Goal: Transaction & Acquisition: Subscribe to service/newsletter

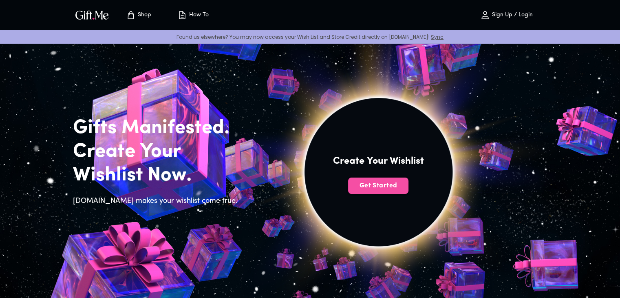
click at [378, 188] on span "Get Started" at bounding box center [378, 185] width 60 height 9
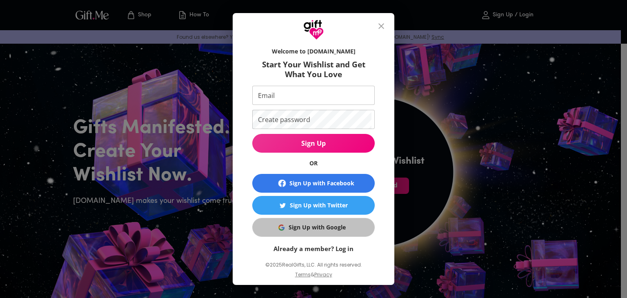
click at [338, 223] on div "Sign Up with Google" at bounding box center [316, 227] width 57 height 9
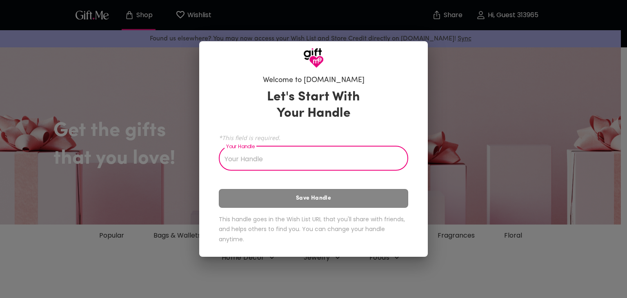
click at [352, 151] on input "Your Handle" at bounding box center [309, 159] width 180 height 23
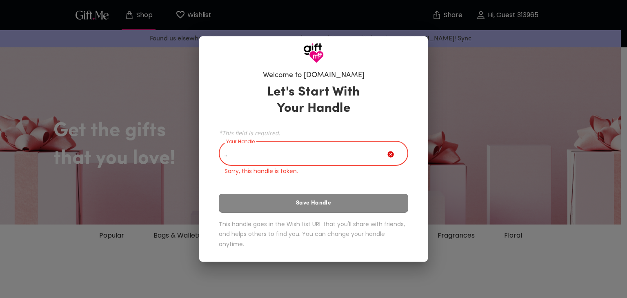
type input "."
type input "a"
type input "."
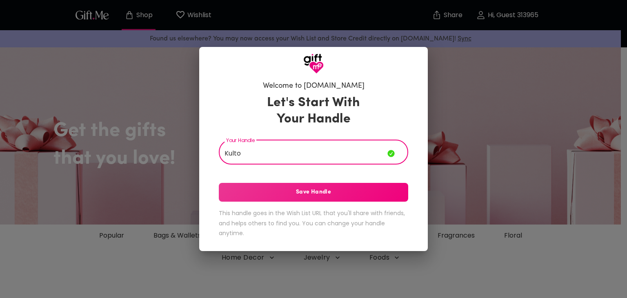
type input "Kulto"
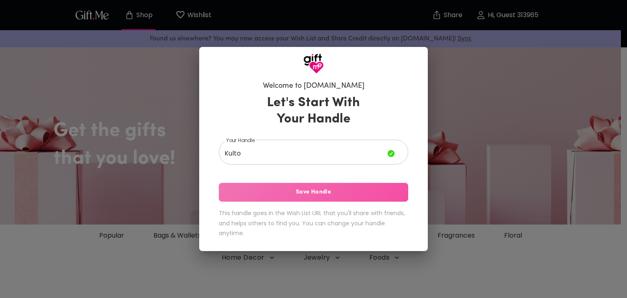
click at [332, 189] on span "Save Handle" at bounding box center [313, 192] width 189 height 9
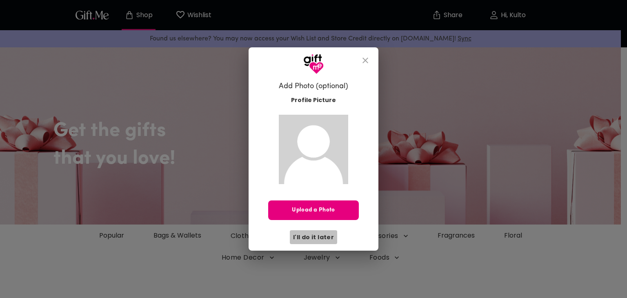
click at [323, 237] on span "I'll do it later" at bounding box center [313, 237] width 41 height 9
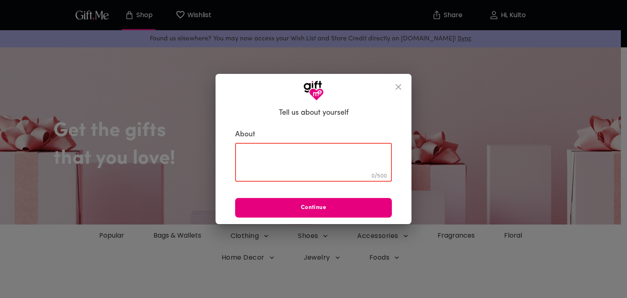
click at [317, 159] on textarea at bounding box center [313, 162] width 145 height 23
click at [345, 188] on div "About 0 / 500 ​ Continue" at bounding box center [313, 174] width 157 height 88
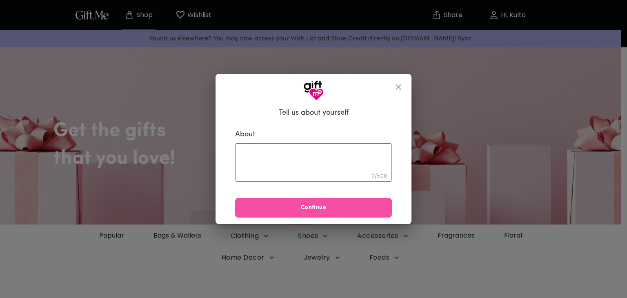
click at [343, 209] on span "Continue" at bounding box center [313, 207] width 157 height 9
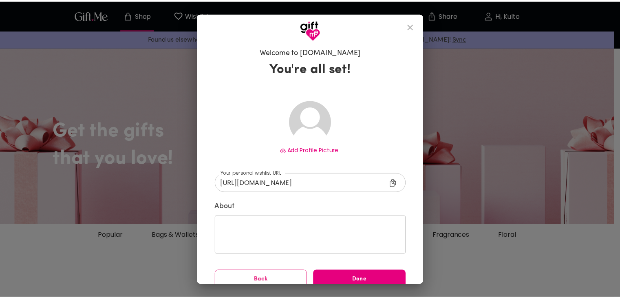
scroll to position [11, 0]
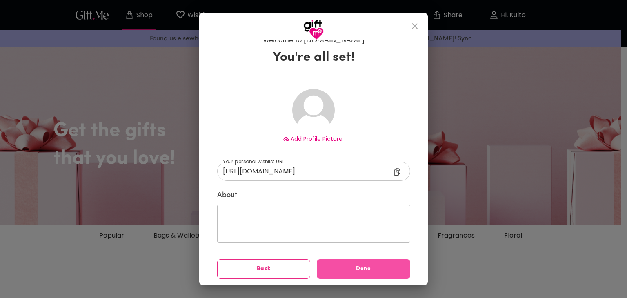
click at [341, 263] on button "Done" at bounding box center [363, 269] width 93 height 20
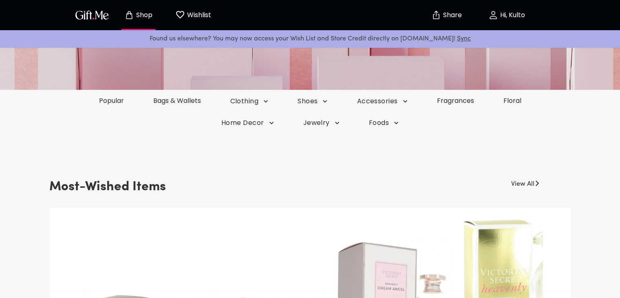
scroll to position [131, 0]
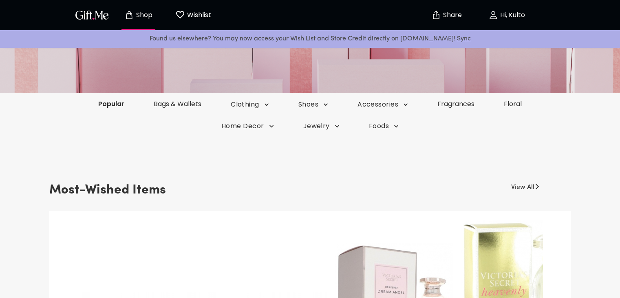
click at [121, 102] on link "Popular" at bounding box center [111, 103] width 55 height 9
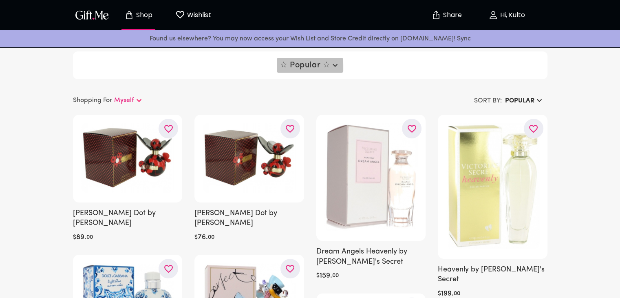
click at [291, 68] on span "☆ Popular ☆" at bounding box center [310, 65] width 60 height 10
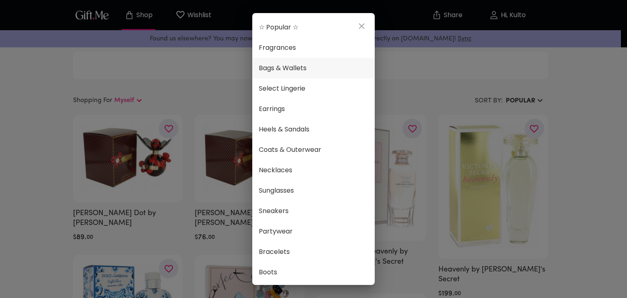
click at [296, 73] on span "Bags & Wallets" at bounding box center [313, 68] width 109 height 11
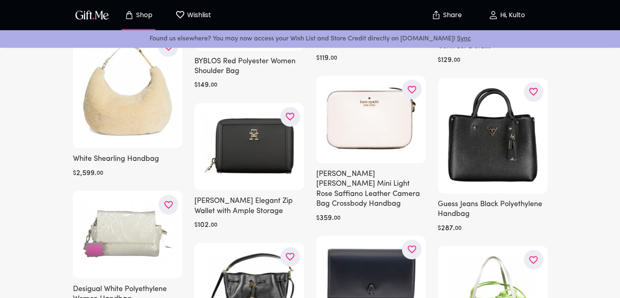
scroll to position [523, 0]
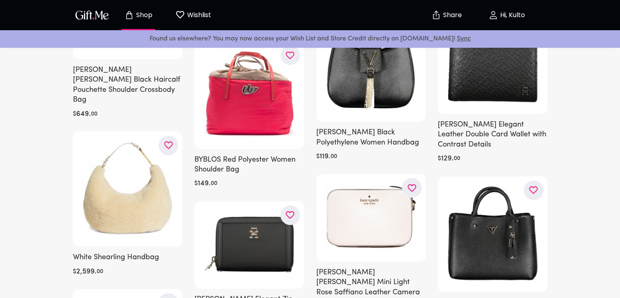
click at [102, 13] on img "button" at bounding box center [92, 15] width 37 height 12
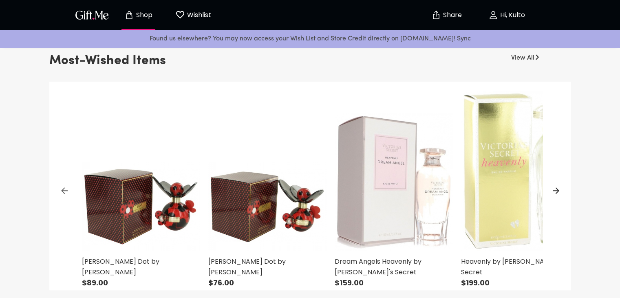
scroll to position [245, 0]
